Goal: Transaction & Acquisition: Book appointment/travel/reservation

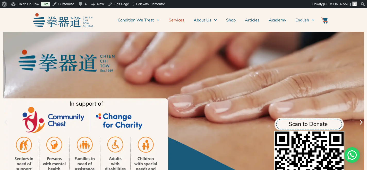
click at [181, 20] on link "Services" at bounding box center [177, 20] width 16 height 13
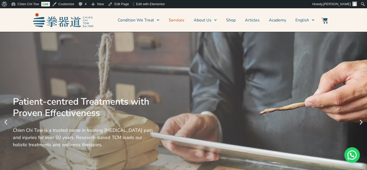
click at [181, 21] on link "Services" at bounding box center [177, 20] width 16 height 13
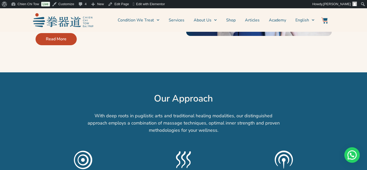
scroll to position [365, 0]
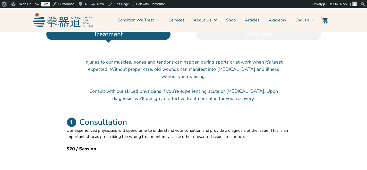
scroll to position [132, 0]
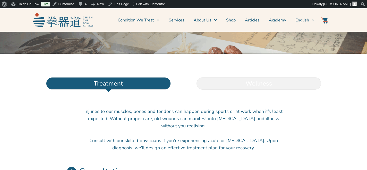
click at [243, 89] on li "Wellness" at bounding box center [259, 83] width 151 height 12
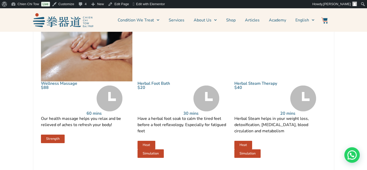
scroll to position [262, 0]
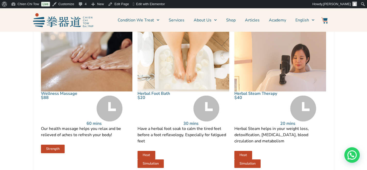
click at [276, 77] on img at bounding box center [281, 60] width 92 height 61
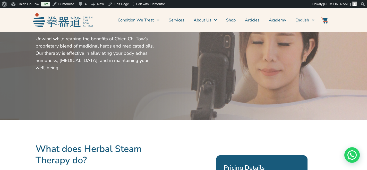
scroll to position [119, 0]
